Goal: Information Seeking & Learning: Learn about a topic

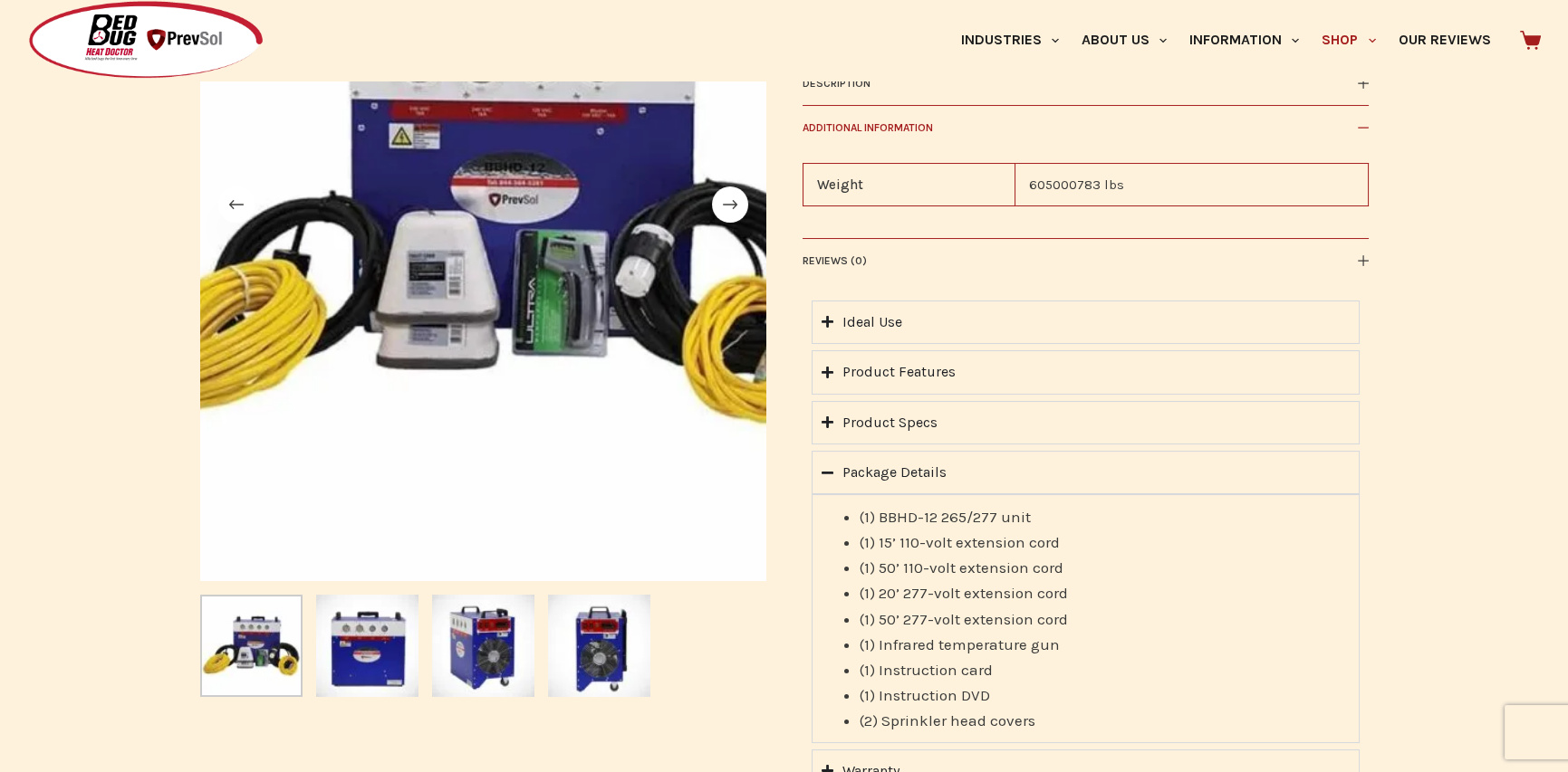
scroll to position [453, 0]
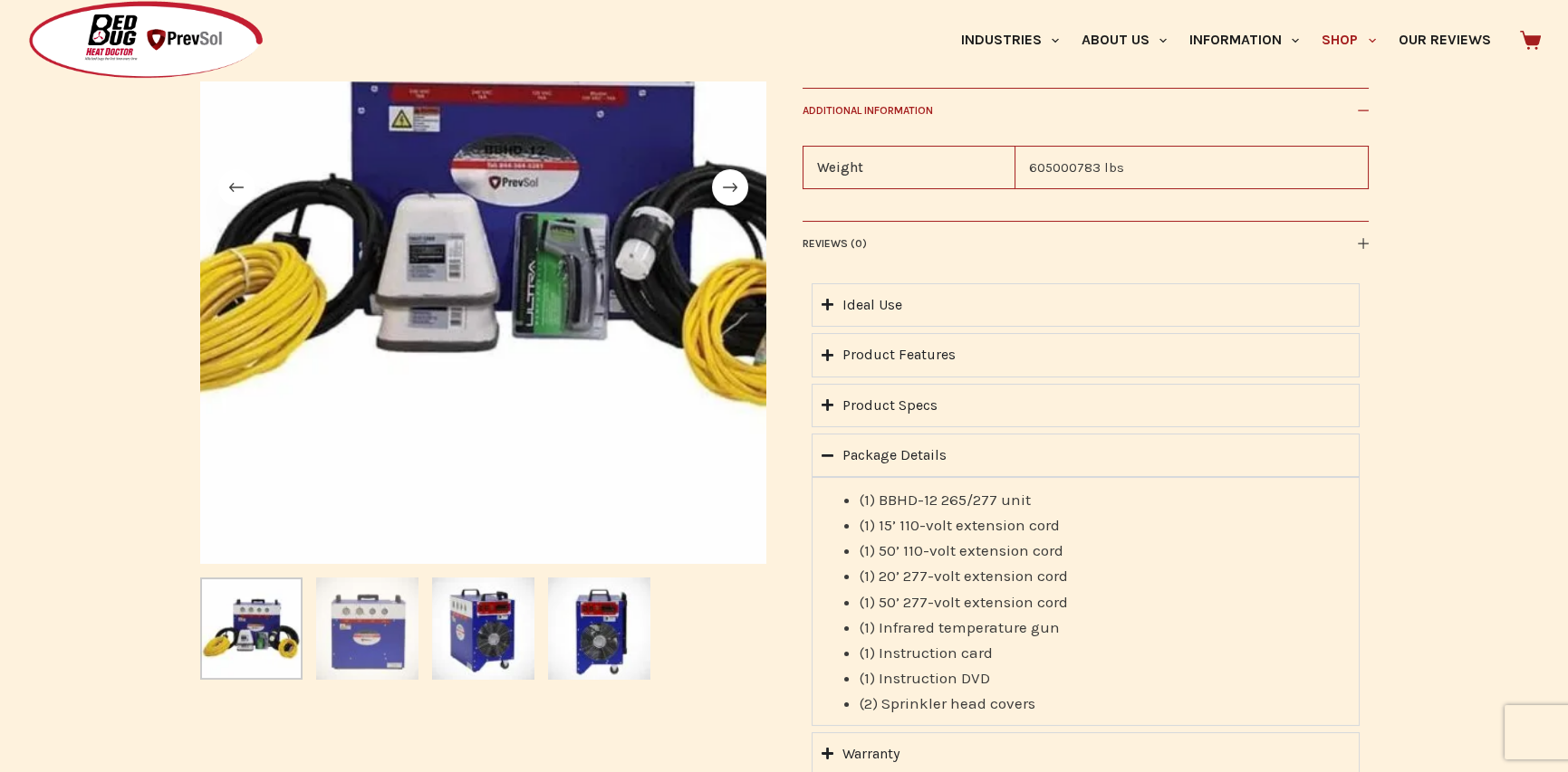
click at [353, 654] on img "Slide 2" at bounding box center [368, 629] width 103 height 103
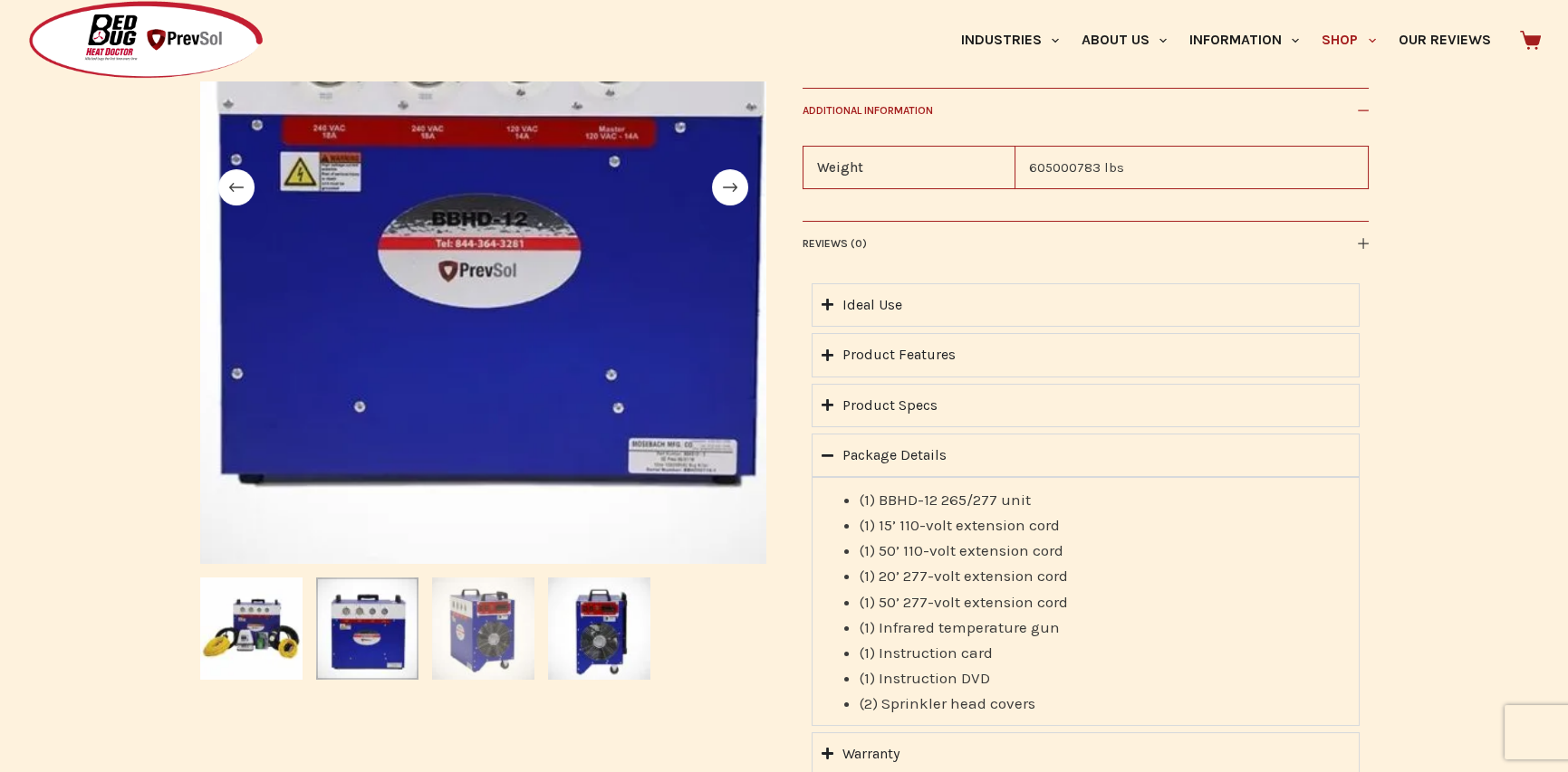
click at [514, 667] on img "Slide 3" at bounding box center [483, 629] width 103 height 103
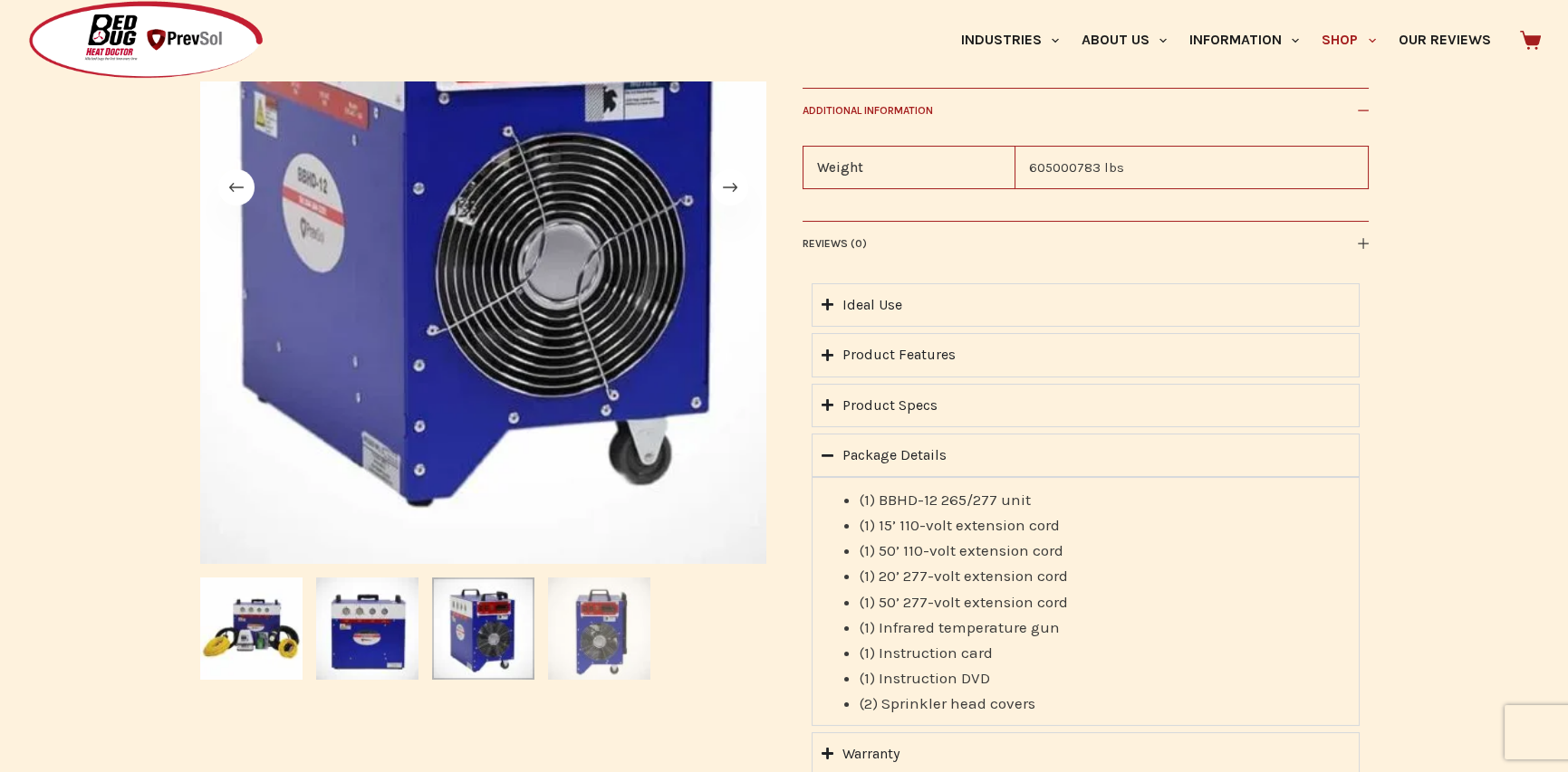
click at [577, 668] on img "Slide 4" at bounding box center [599, 629] width 103 height 103
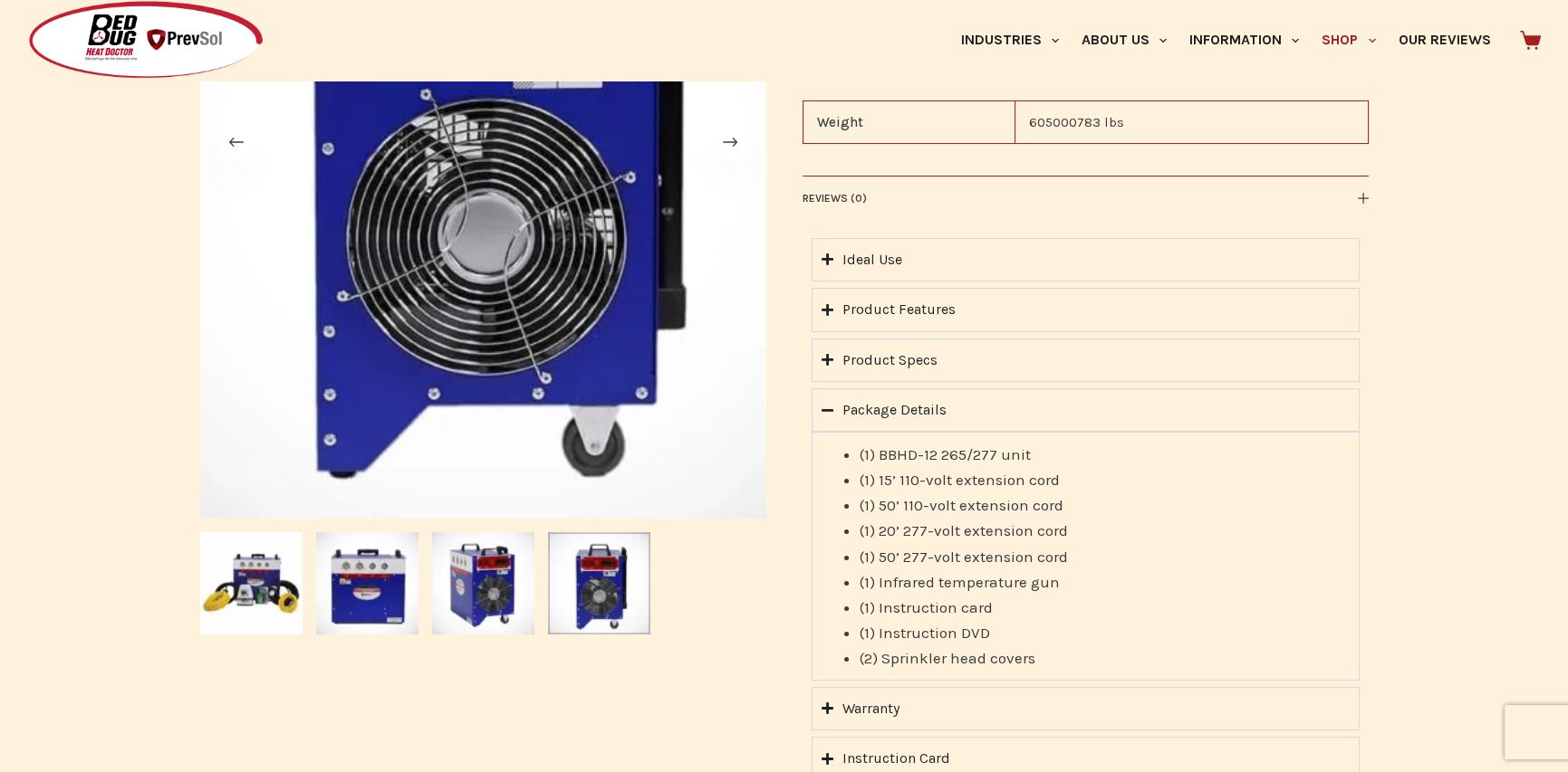
scroll to position [544, 0]
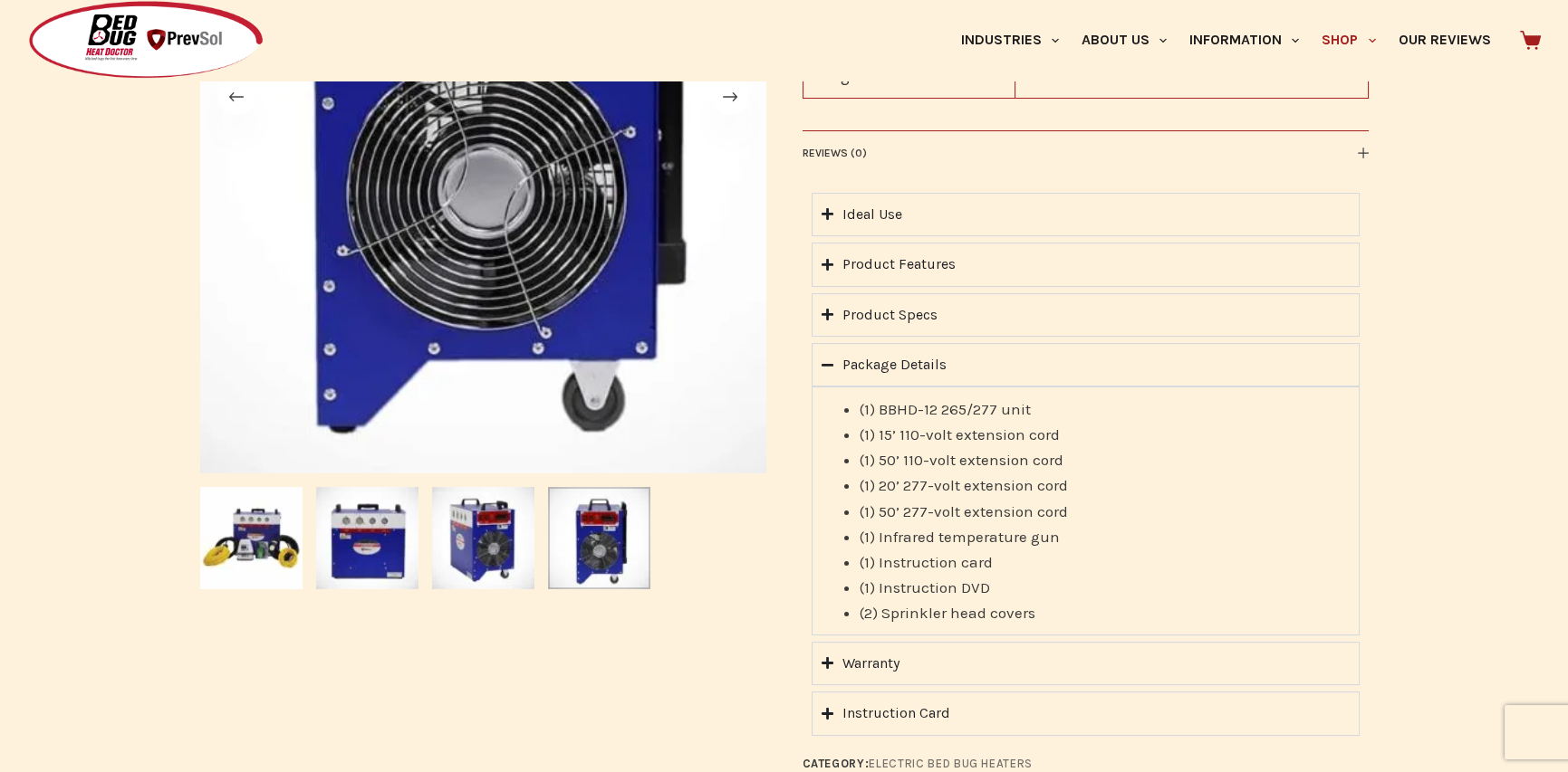
click at [837, 369] on summary "Package Details" at bounding box center [1086, 365] width 548 height 44
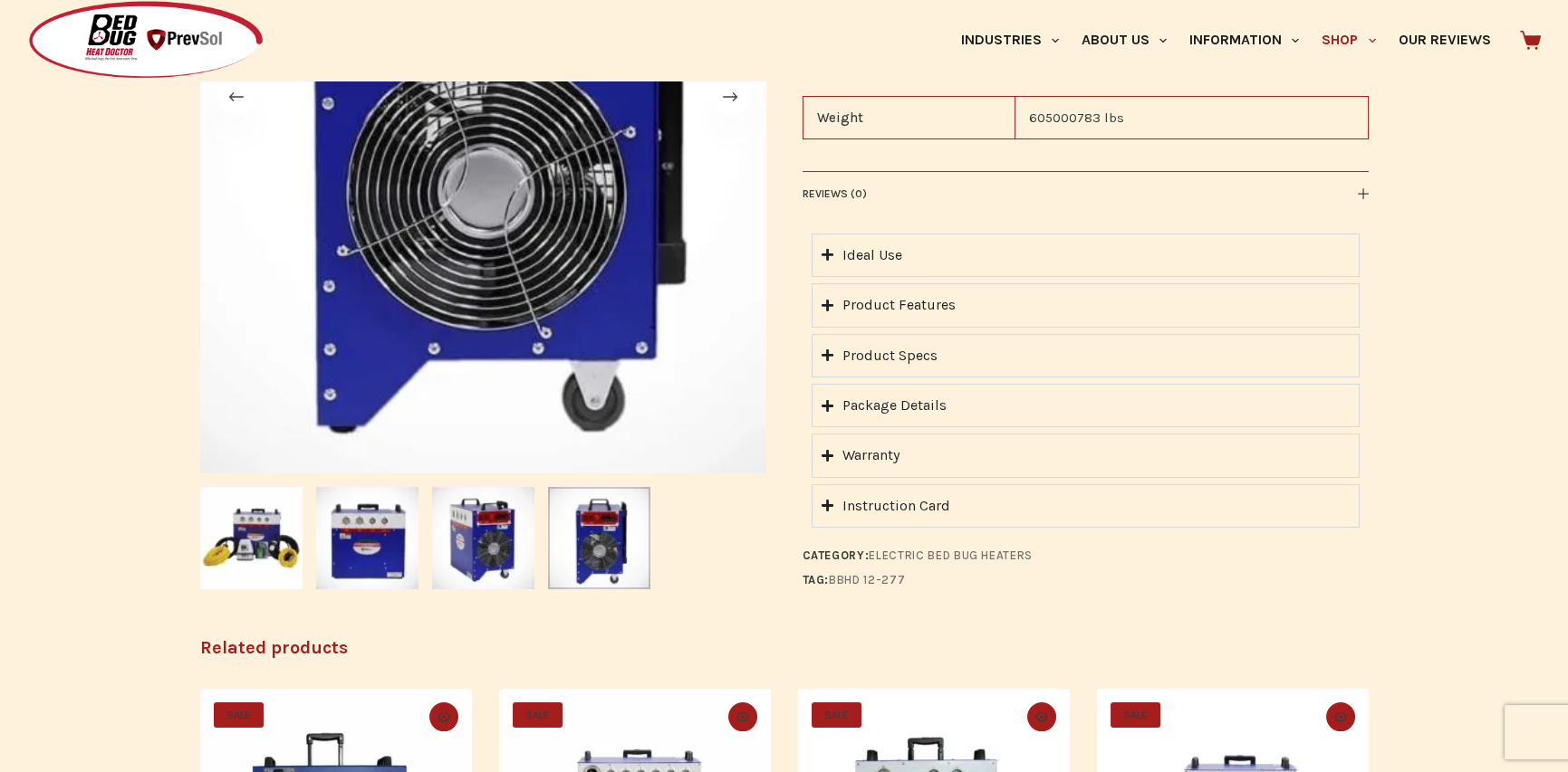
click at [840, 520] on summary "Instruction Card" at bounding box center [1086, 506] width 548 height 44
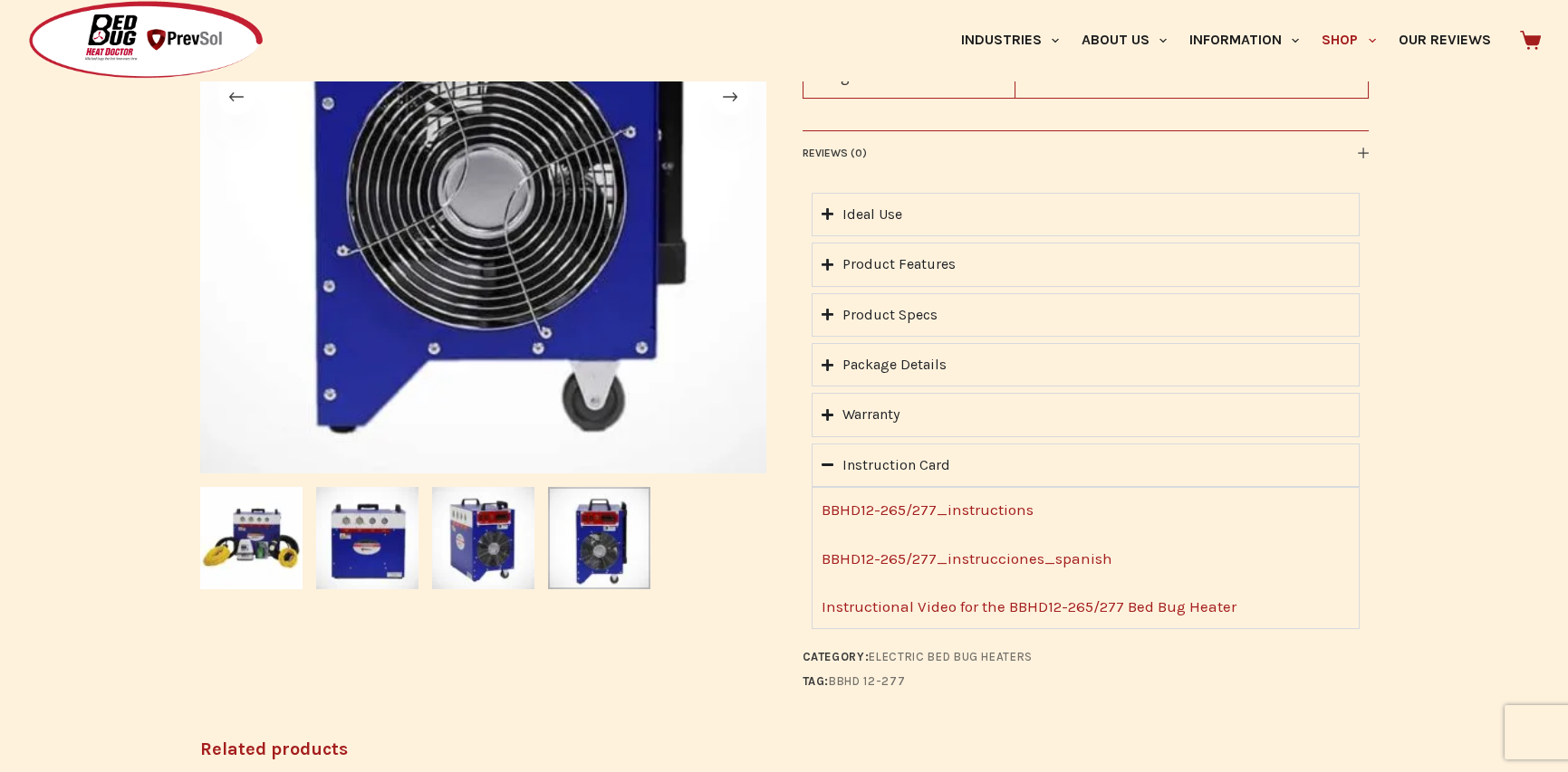
click at [842, 474] on div "Instruction Card" at bounding box center [895, 465] width 107 height 23
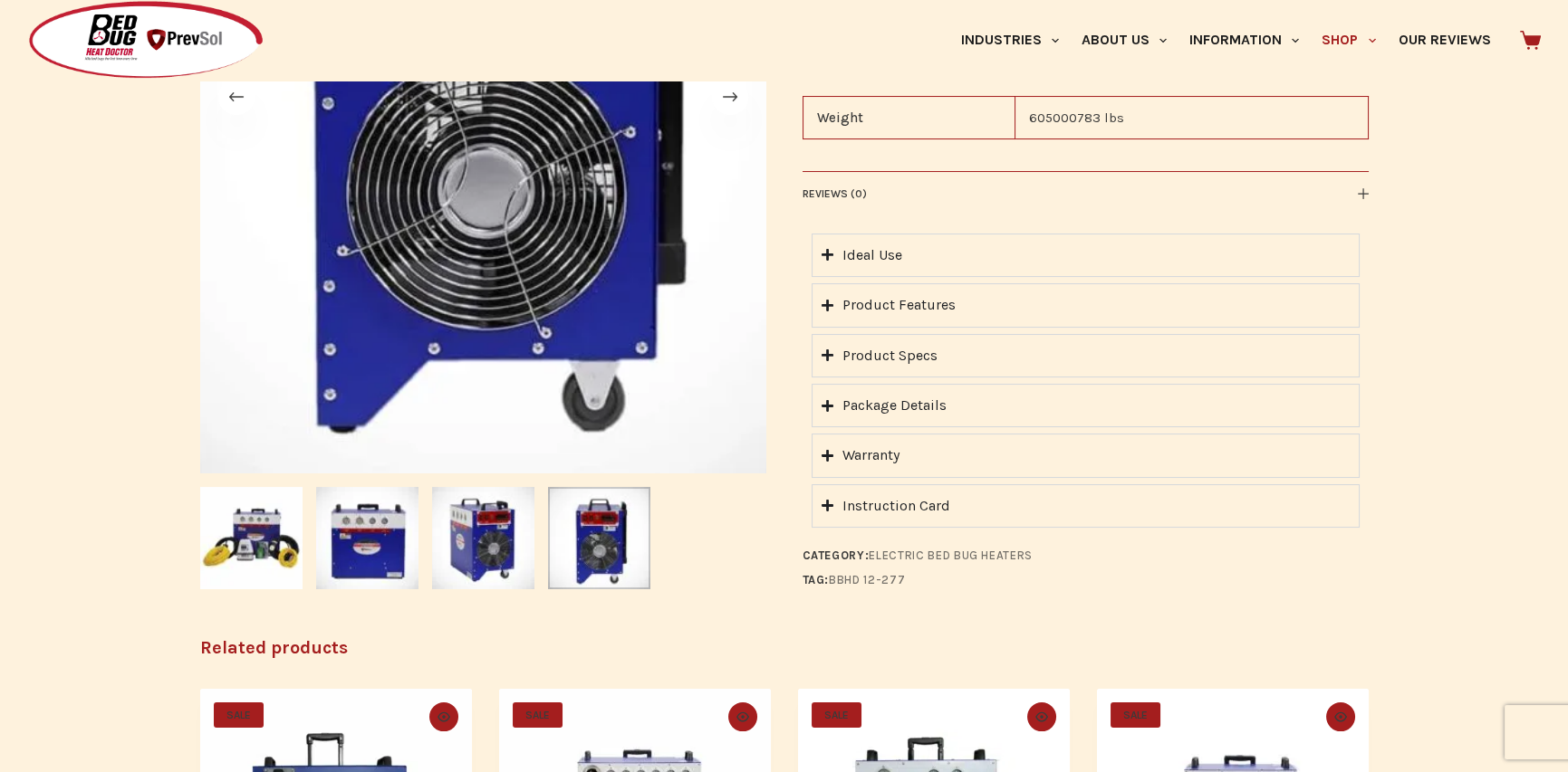
click at [875, 360] on div "Product Specs" at bounding box center [890, 356] width 95 height 23
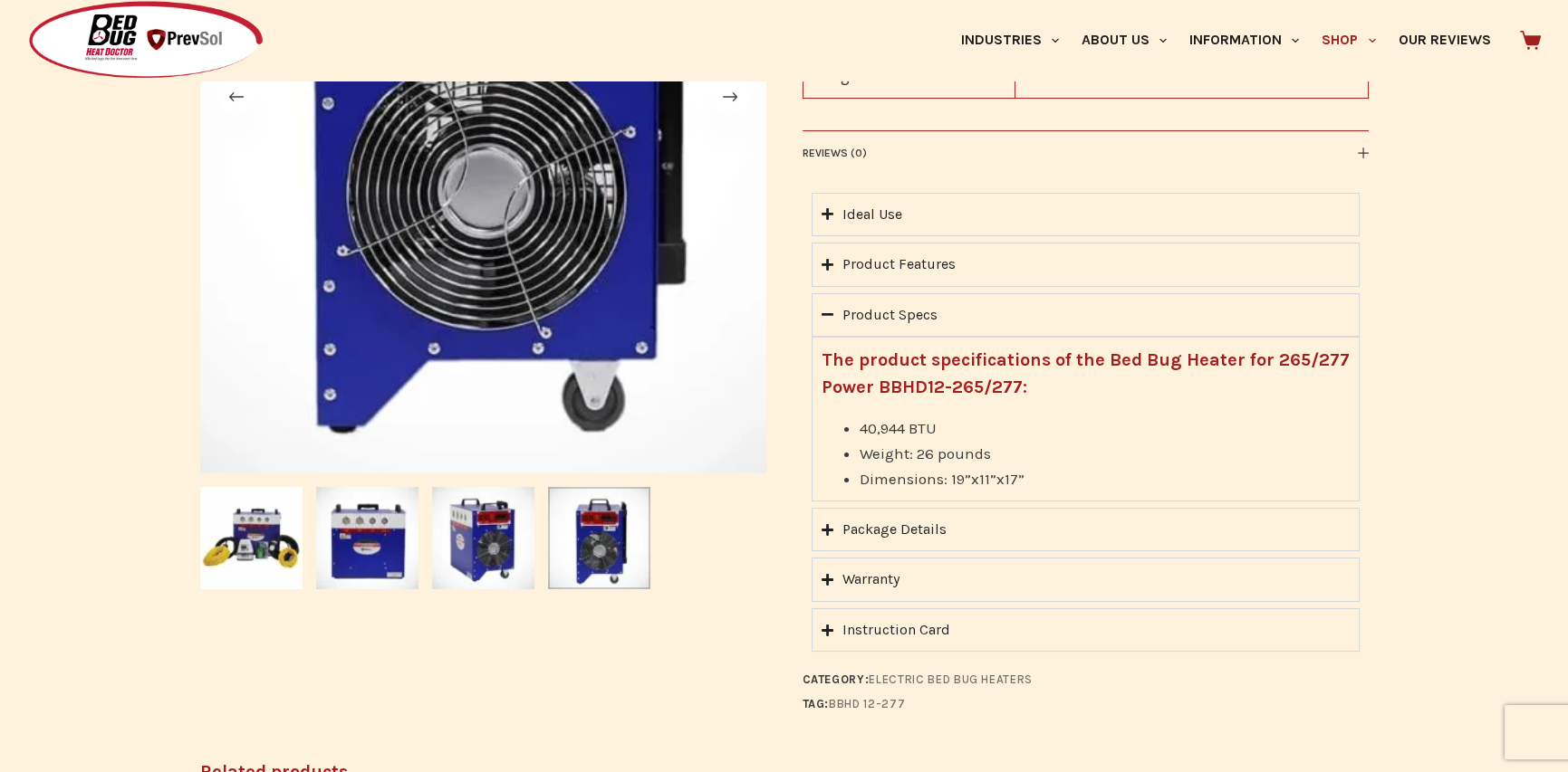
click at [833, 320] on summary "Product Specs" at bounding box center [1086, 314] width 548 height 44
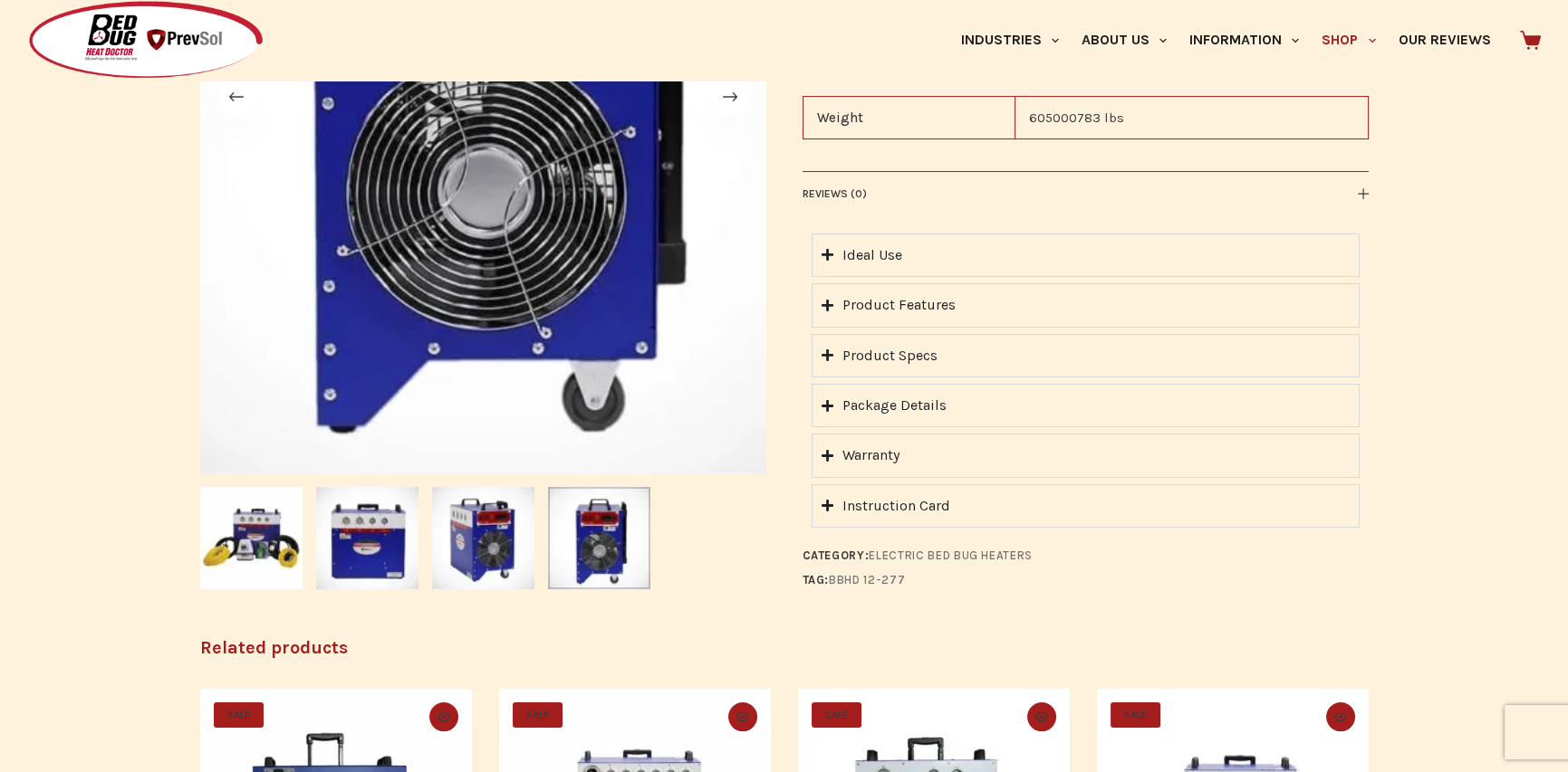
click at [851, 275] on summary "Ideal Use" at bounding box center [1086, 254] width 548 height 44
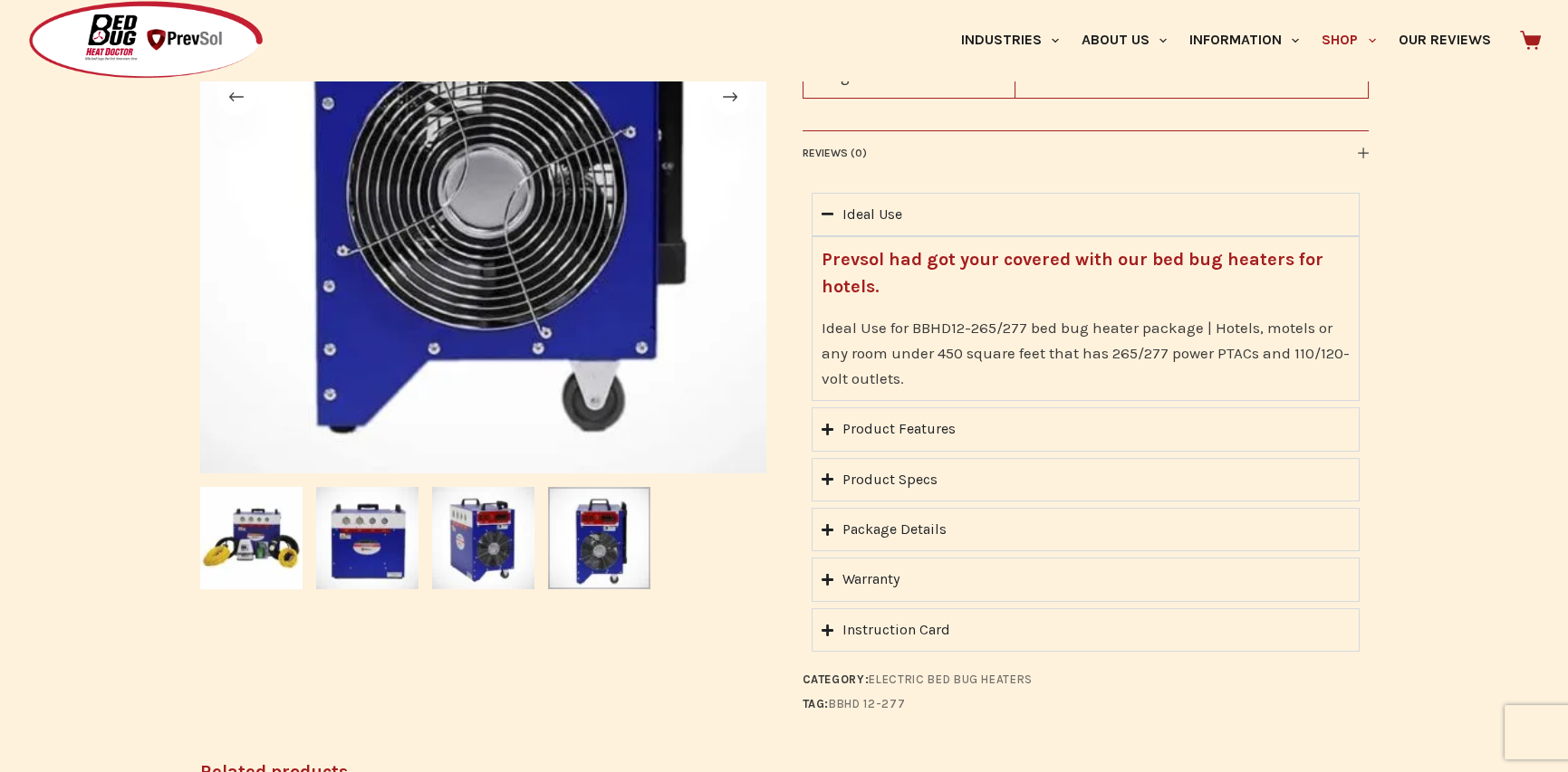
click at [851, 206] on div "Ideal Use" at bounding box center [872, 215] width 60 height 23
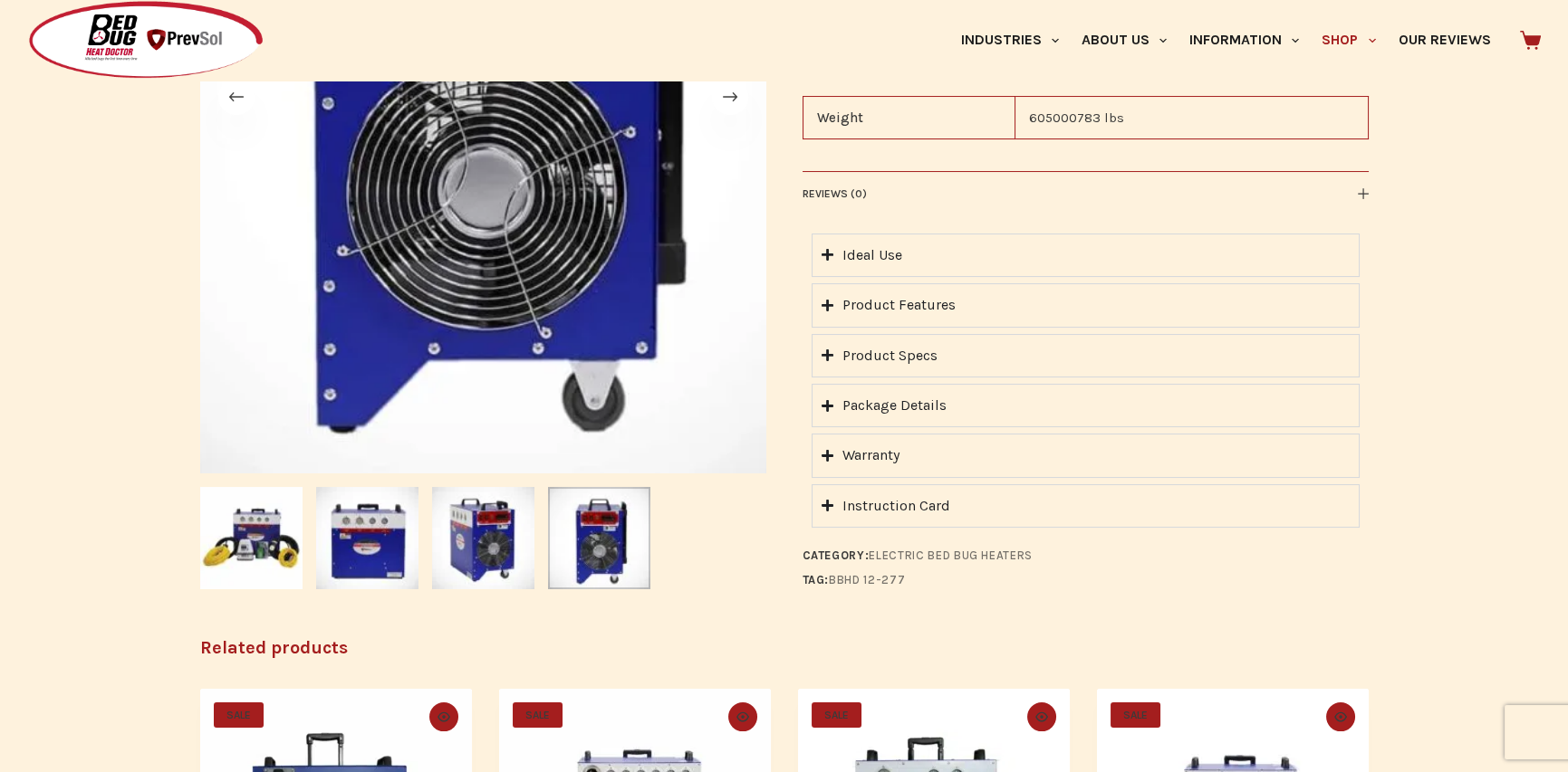
click at [863, 317] on div "Product Features" at bounding box center [898, 306] width 113 height 23
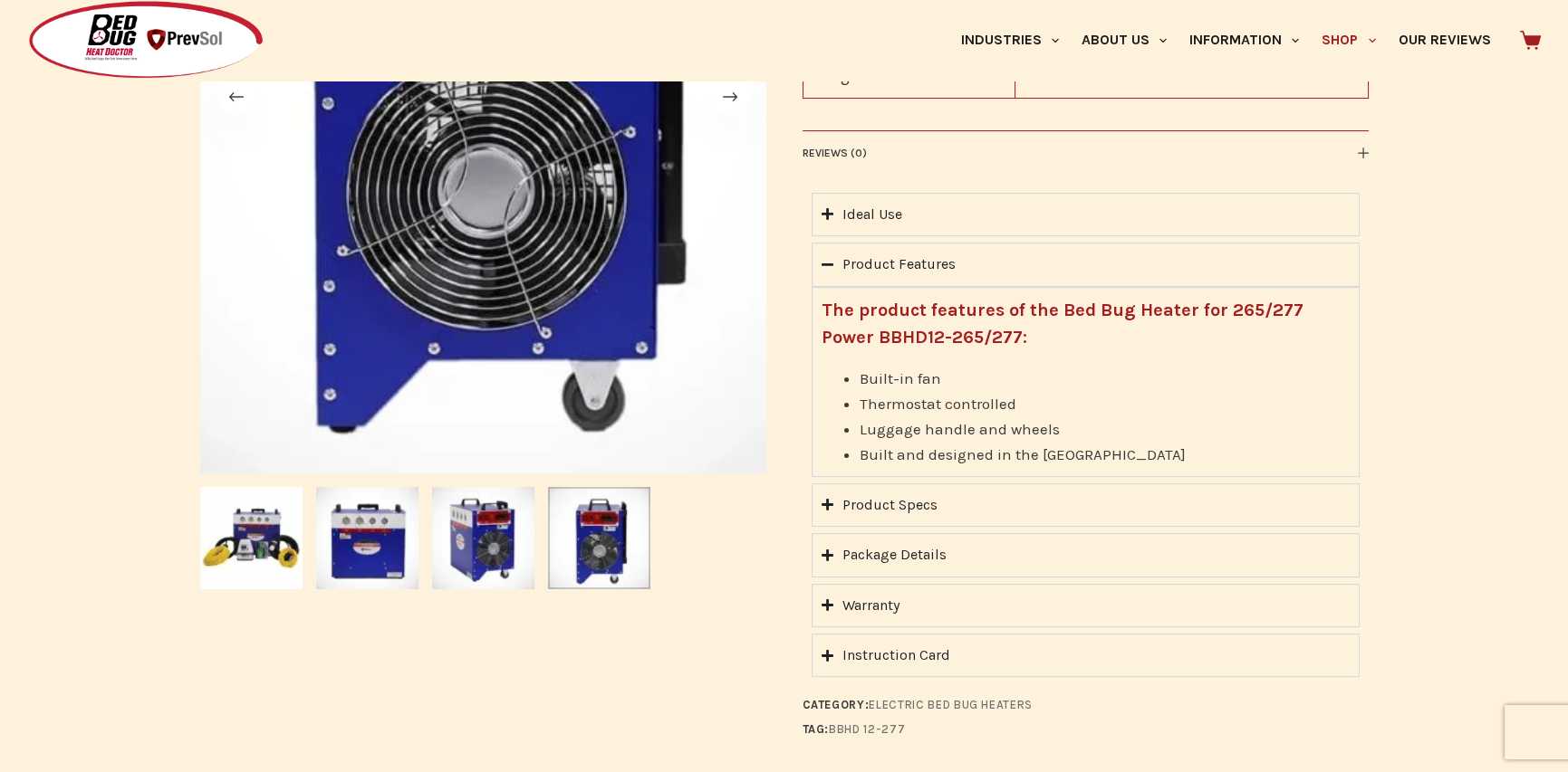
click at [879, 275] on div "Product Features" at bounding box center [898, 264] width 113 height 23
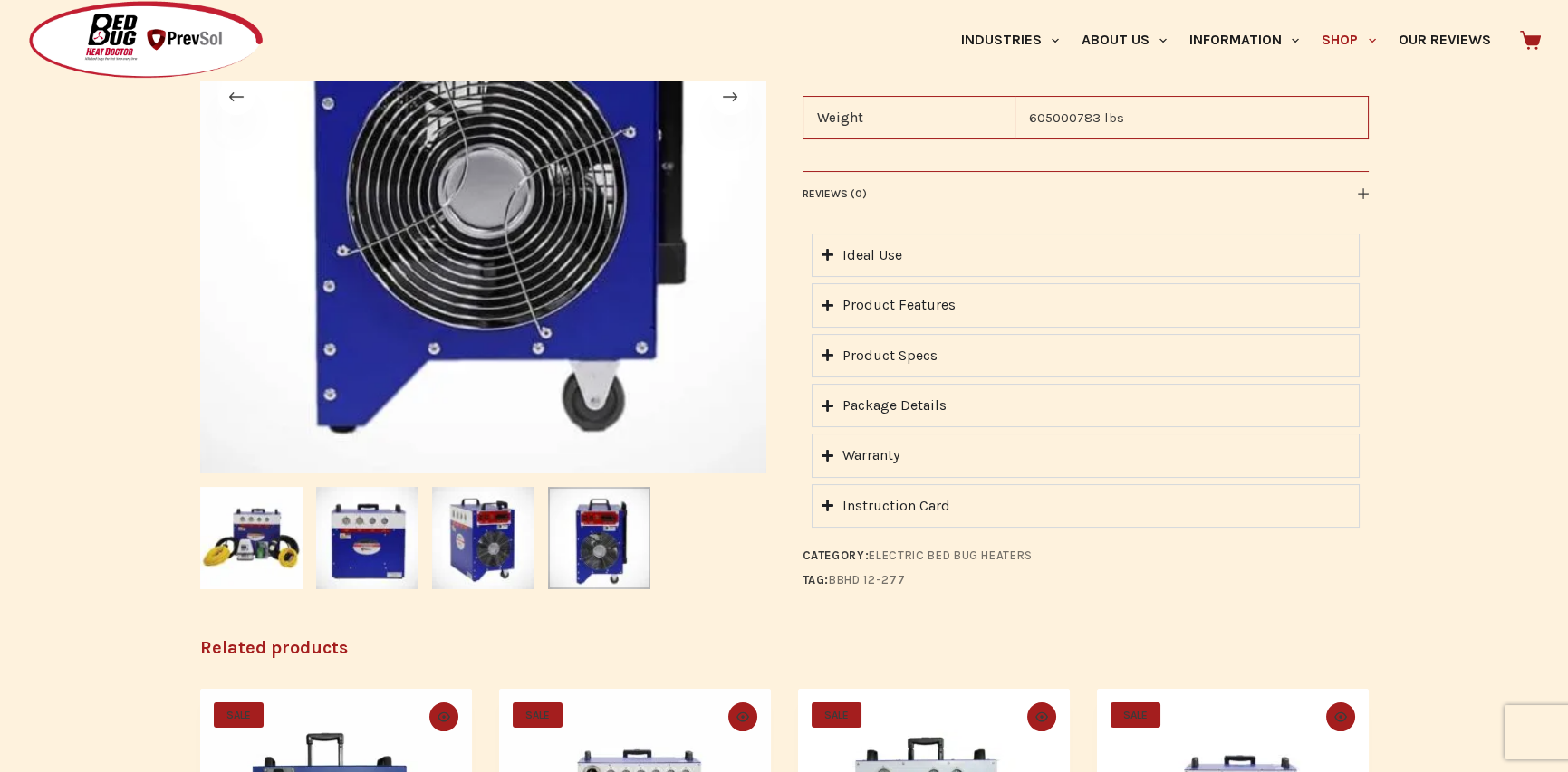
click at [879, 232] on div "Ideal Use Prevsol had got your covered with our bed bug heaters for hotels. Ide…" at bounding box center [1086, 380] width 548 height 312
click at [878, 248] on div "Ideal Use" at bounding box center [872, 255] width 60 height 23
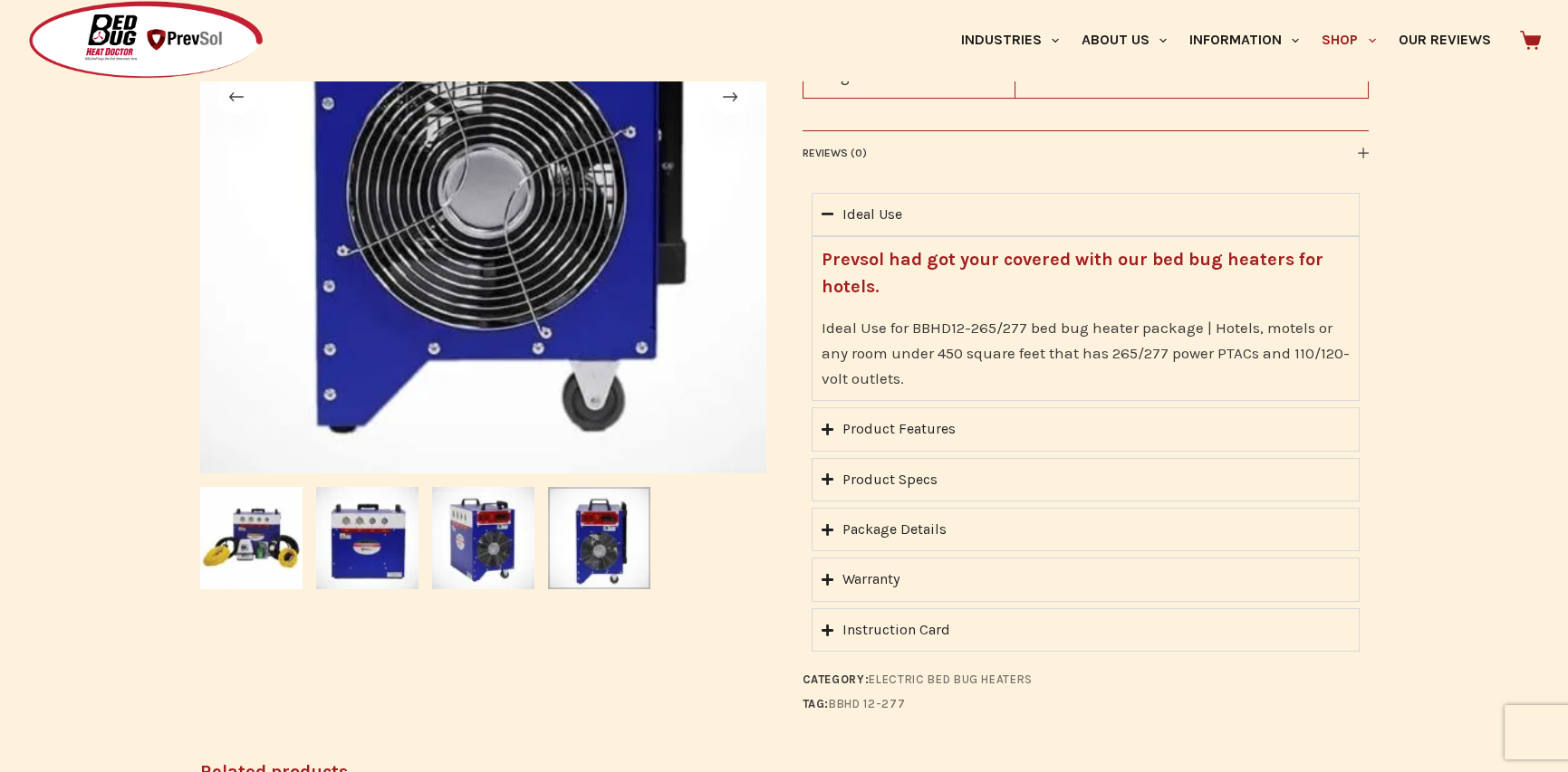
click at [887, 215] on div "Ideal Use" at bounding box center [872, 215] width 60 height 23
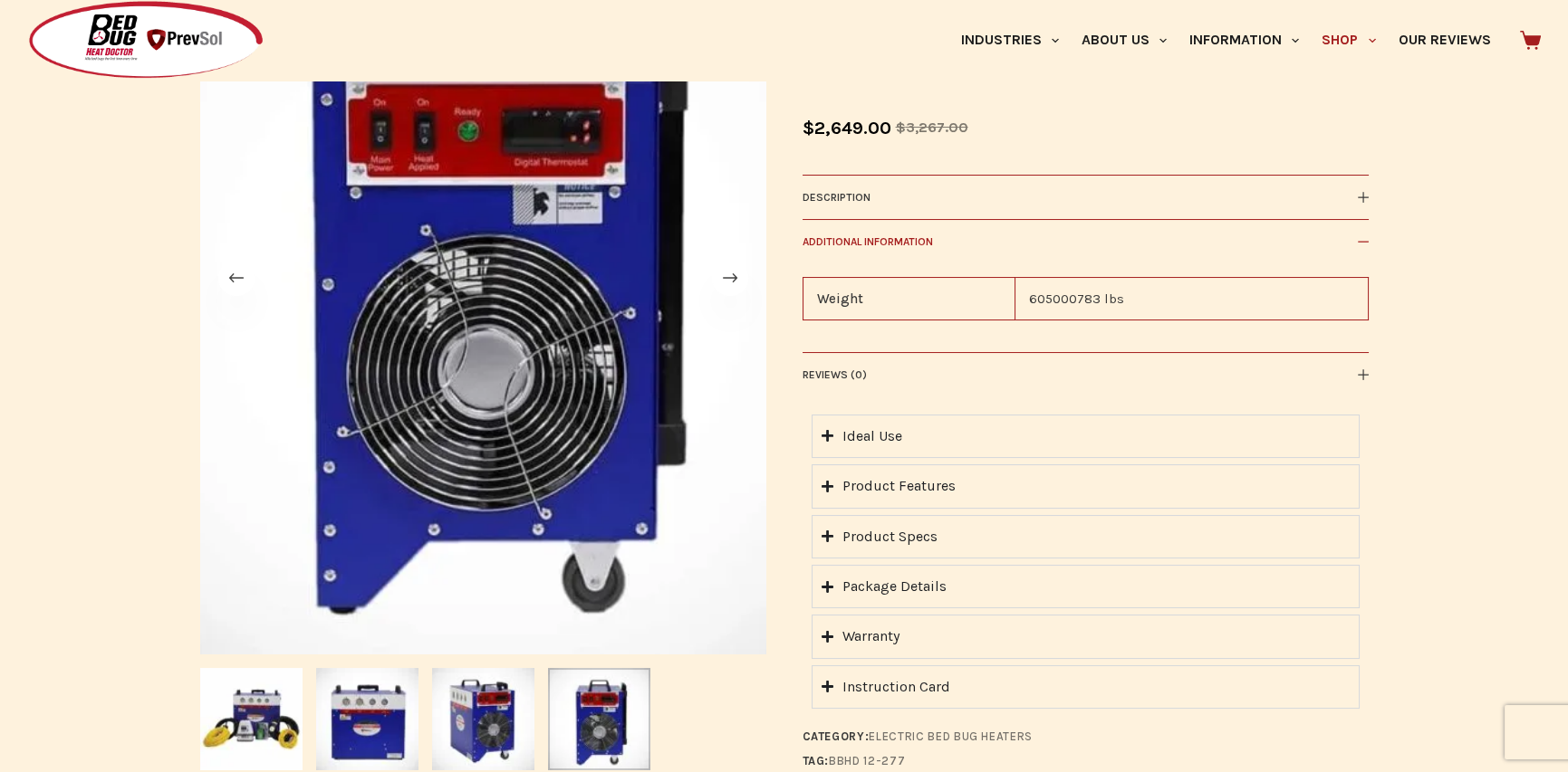
scroll to position [362, 0]
click at [1362, 198] on icon at bounding box center [1363, 196] width 11 height 11
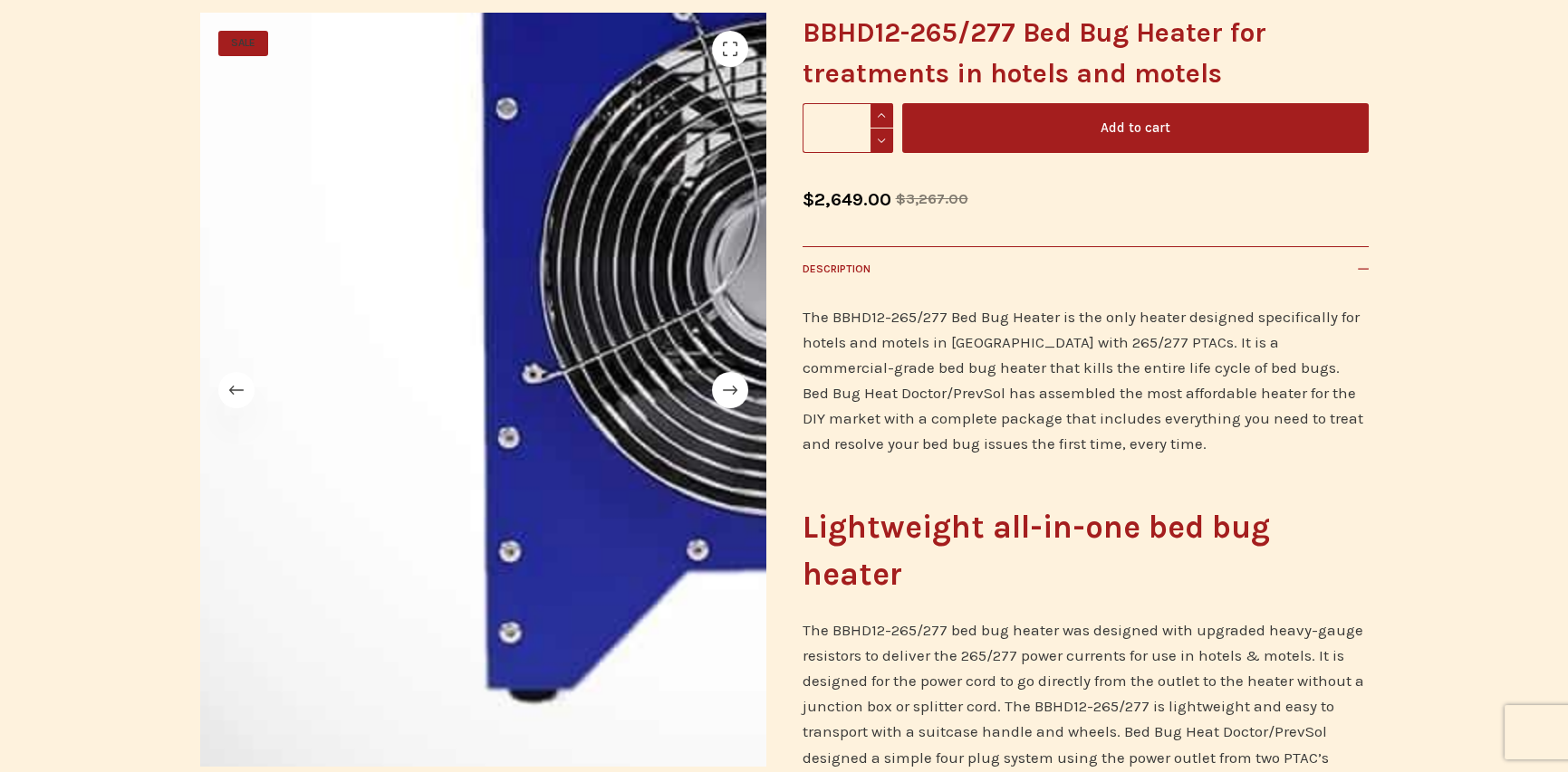
scroll to position [0, 0]
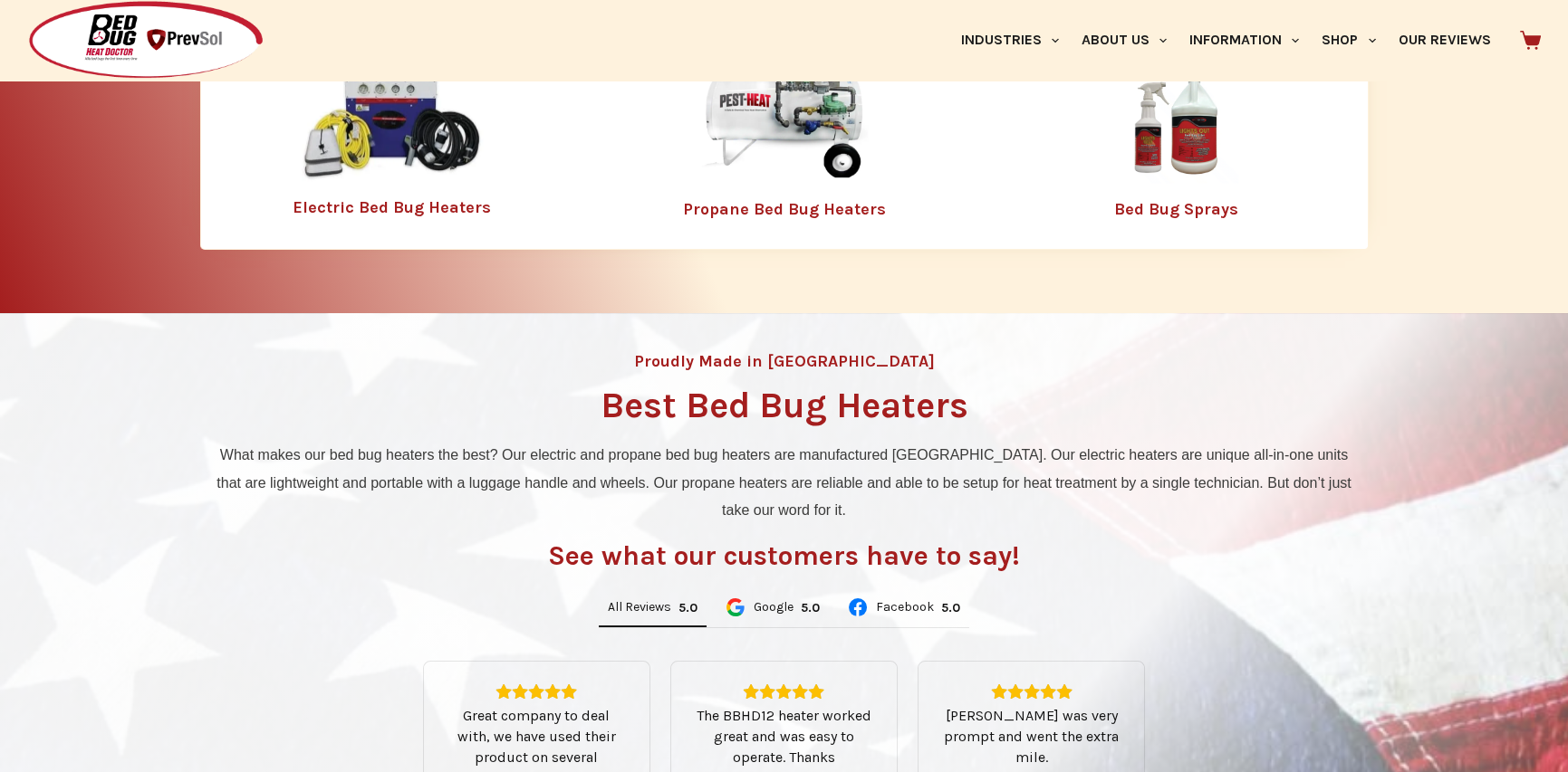
click at [1199, 148] on img at bounding box center [1175, 124] width 235 height 118
